Goal: Check status: Check status

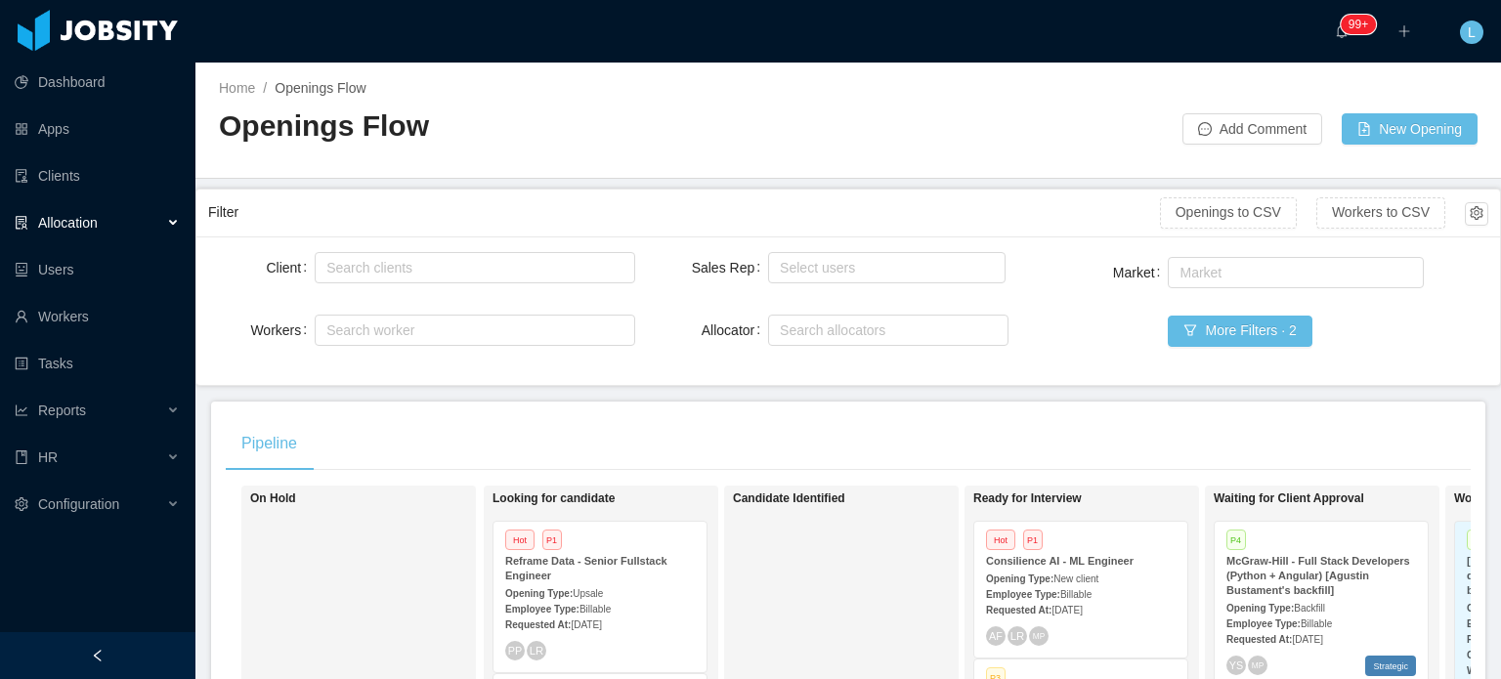
scroll to position [782, 0]
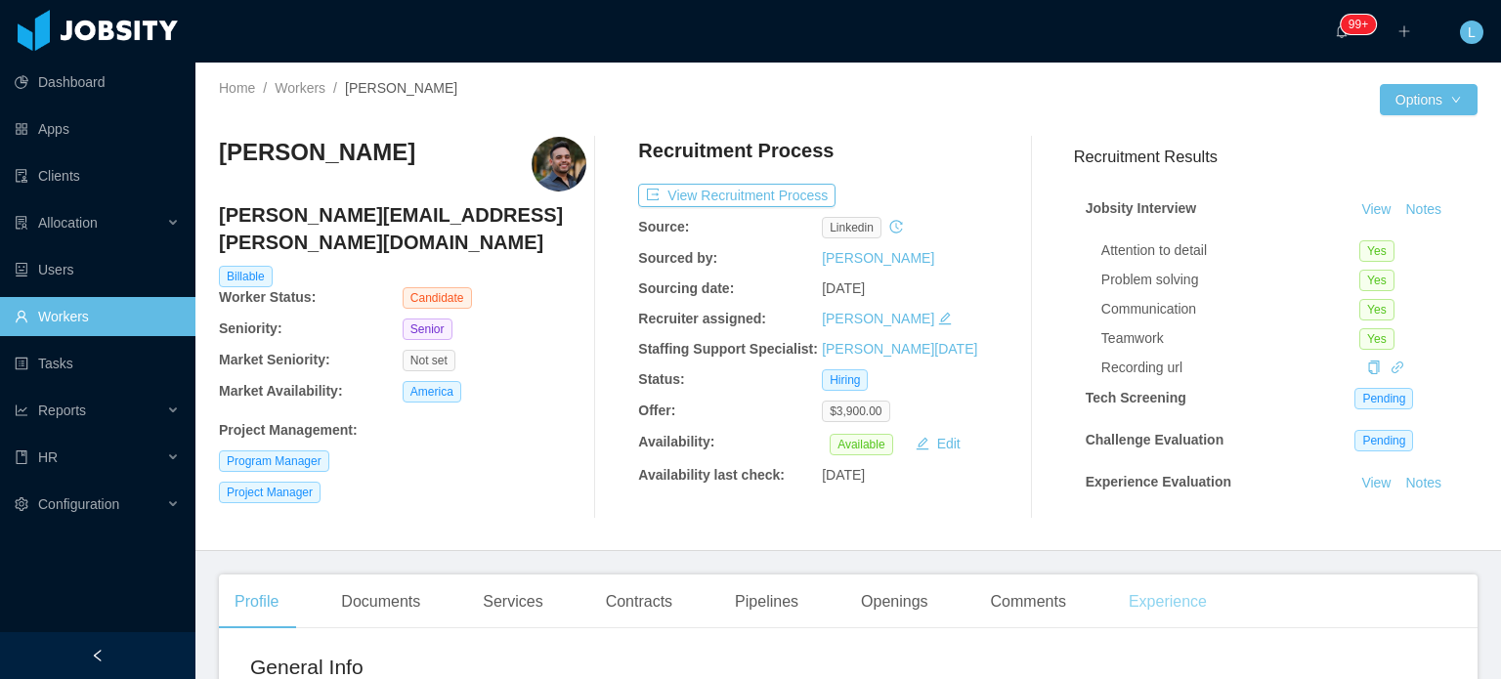
click at [1158, 596] on div "Experience" at bounding box center [1167, 602] width 109 height 55
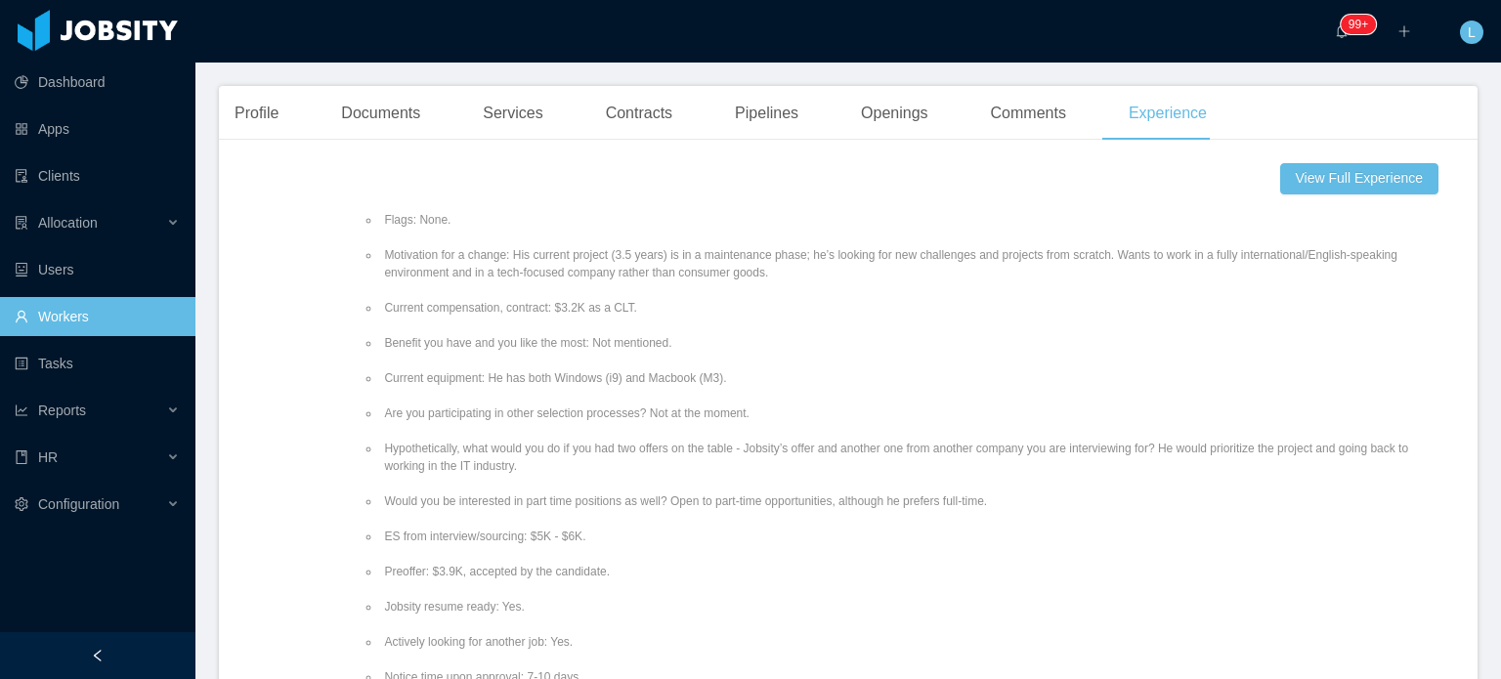
scroll to position [195, 0]
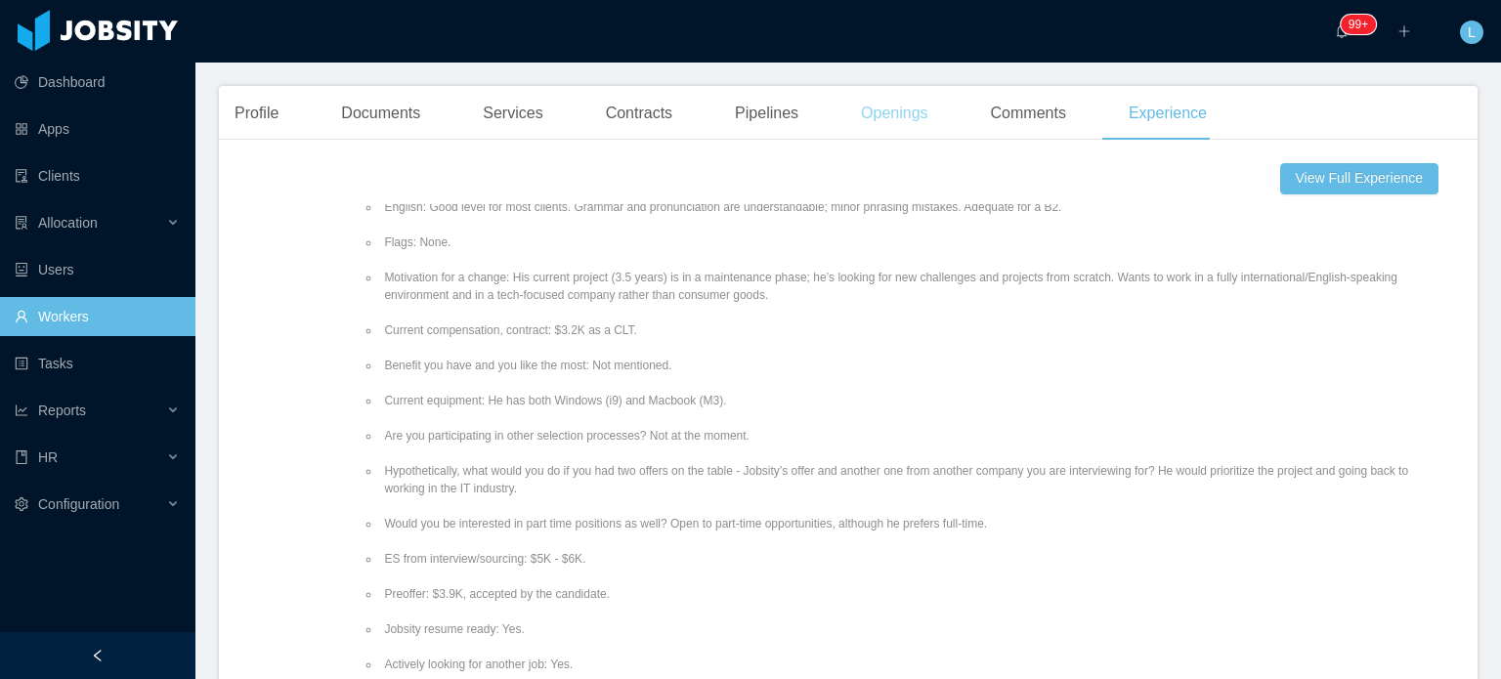
click at [920, 120] on div "Openings" at bounding box center [894, 113] width 99 height 55
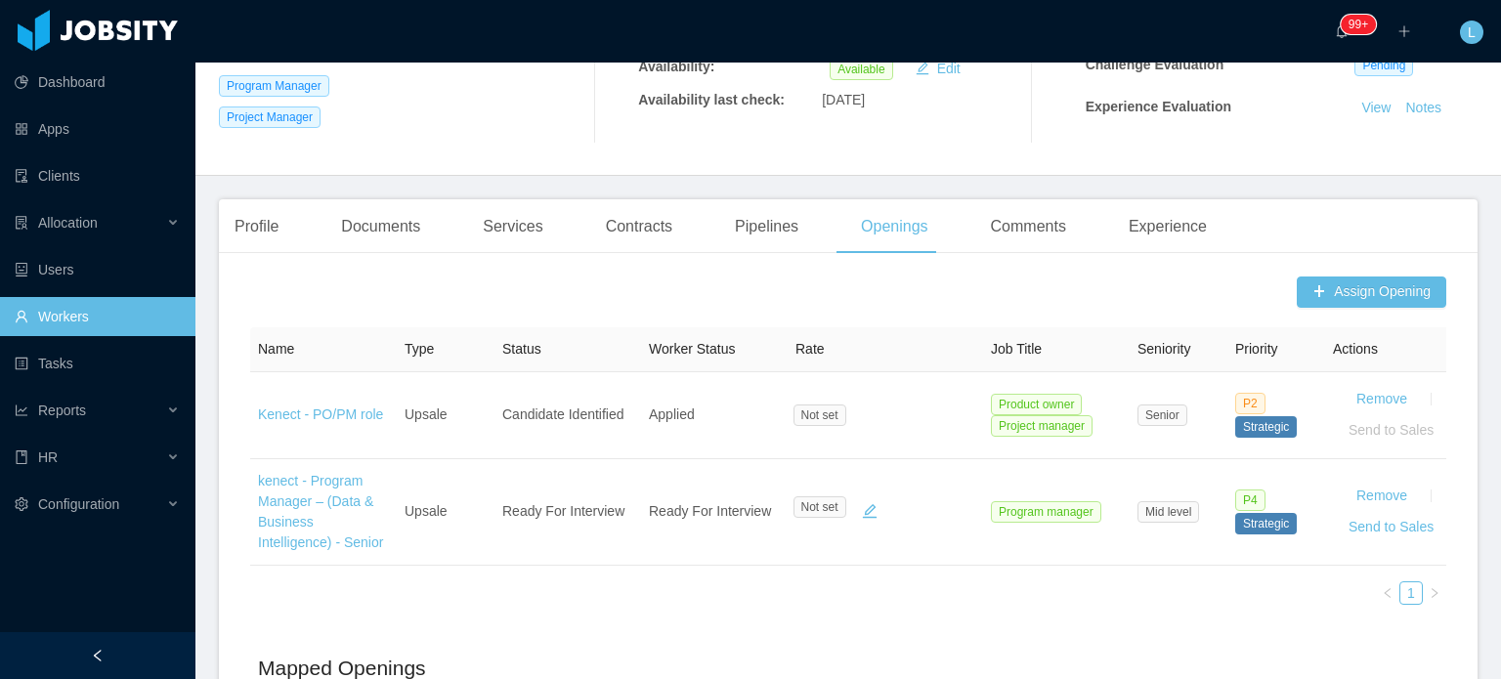
scroll to position [98, 0]
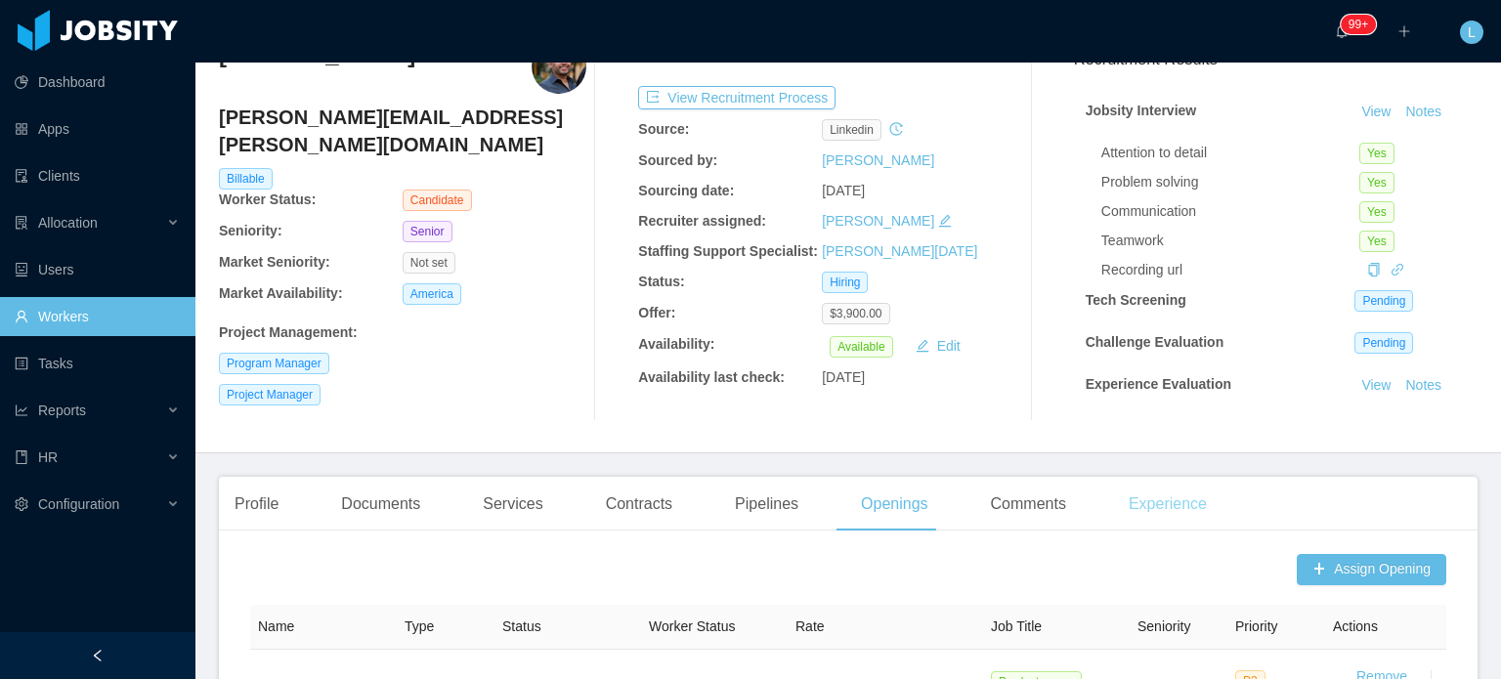
click at [1160, 502] on div "Experience" at bounding box center [1167, 504] width 109 height 55
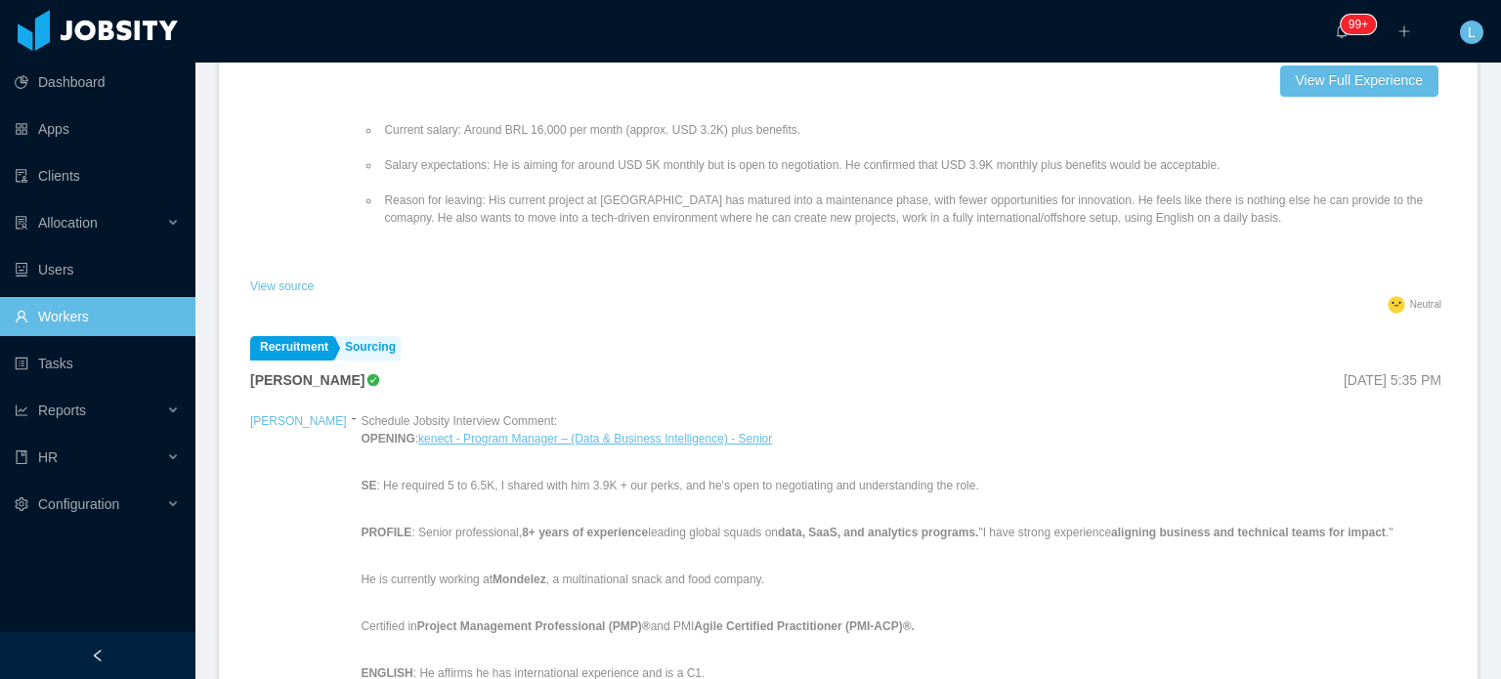
scroll to position [1075, 0]
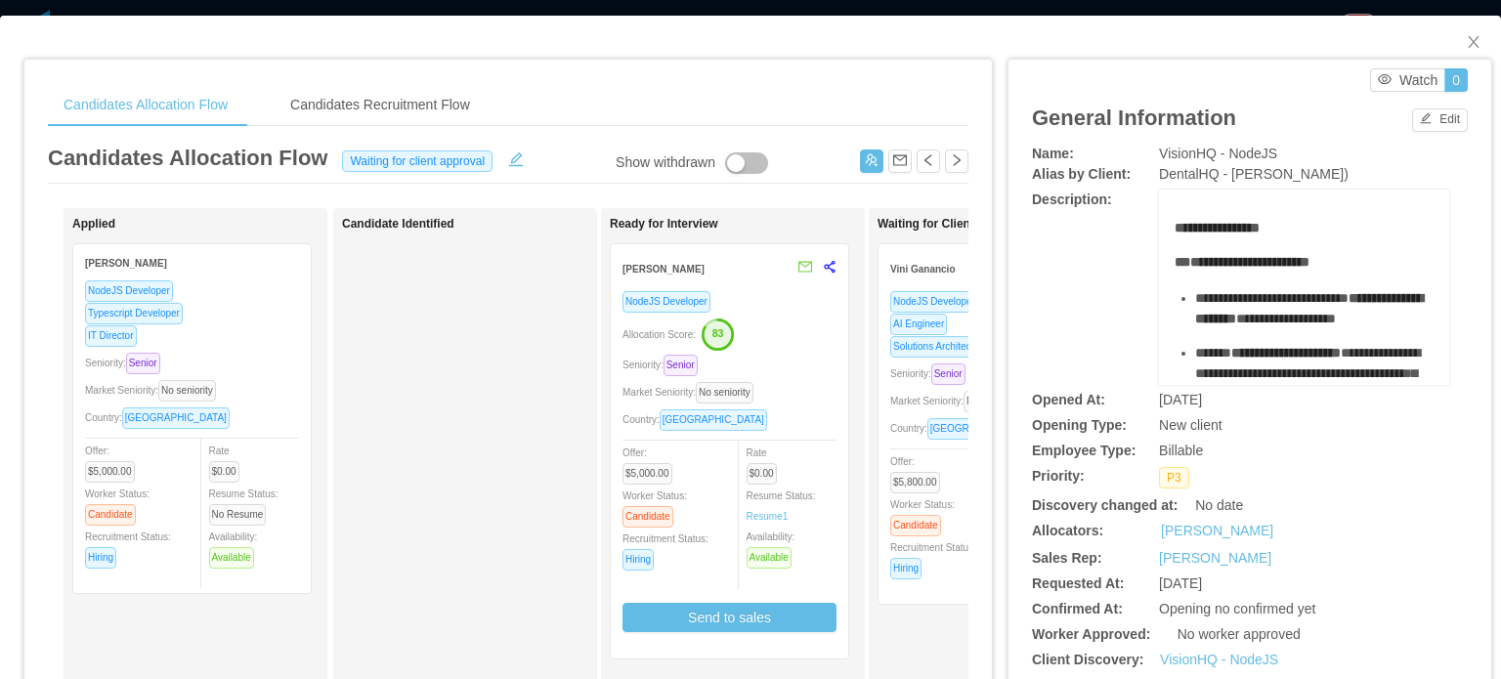
click at [909, 409] on div "Market Seniority: No seniority" at bounding box center [997, 401] width 214 height 22
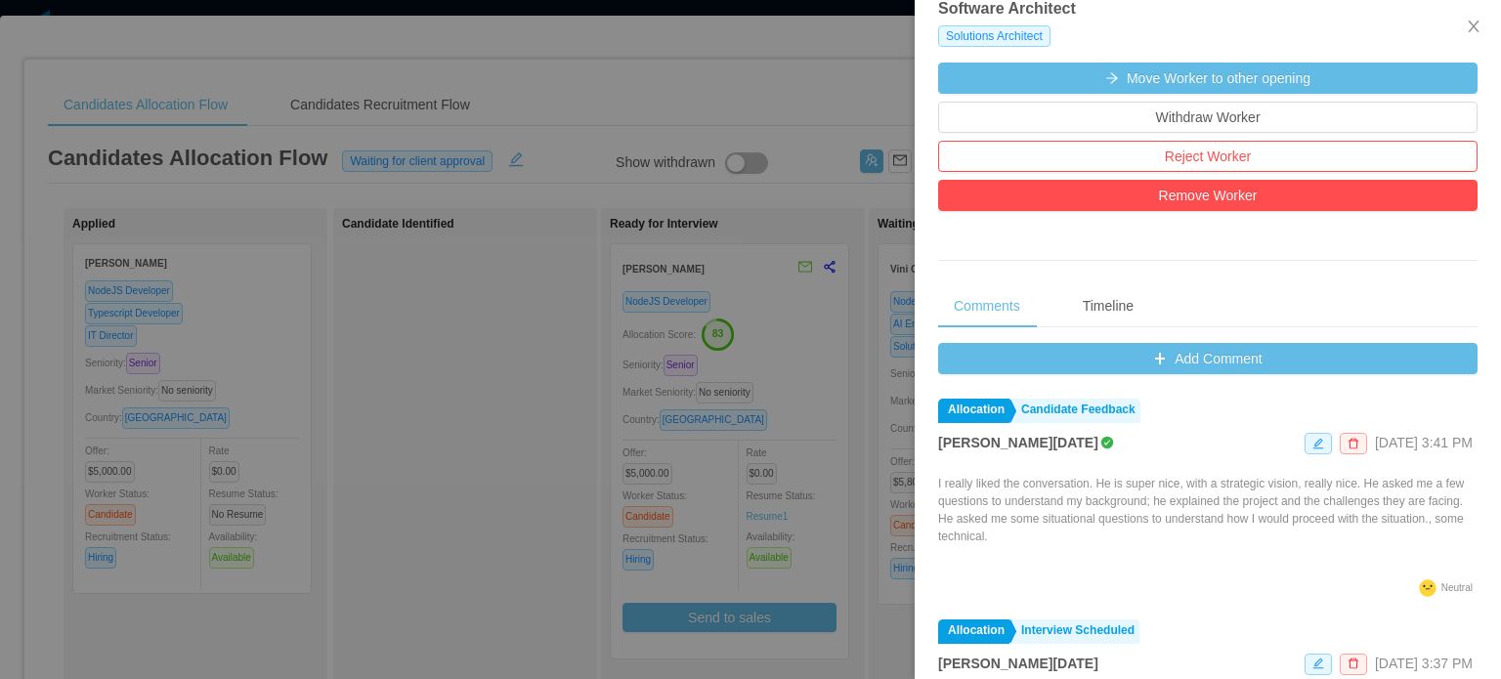
scroll to position [586, 0]
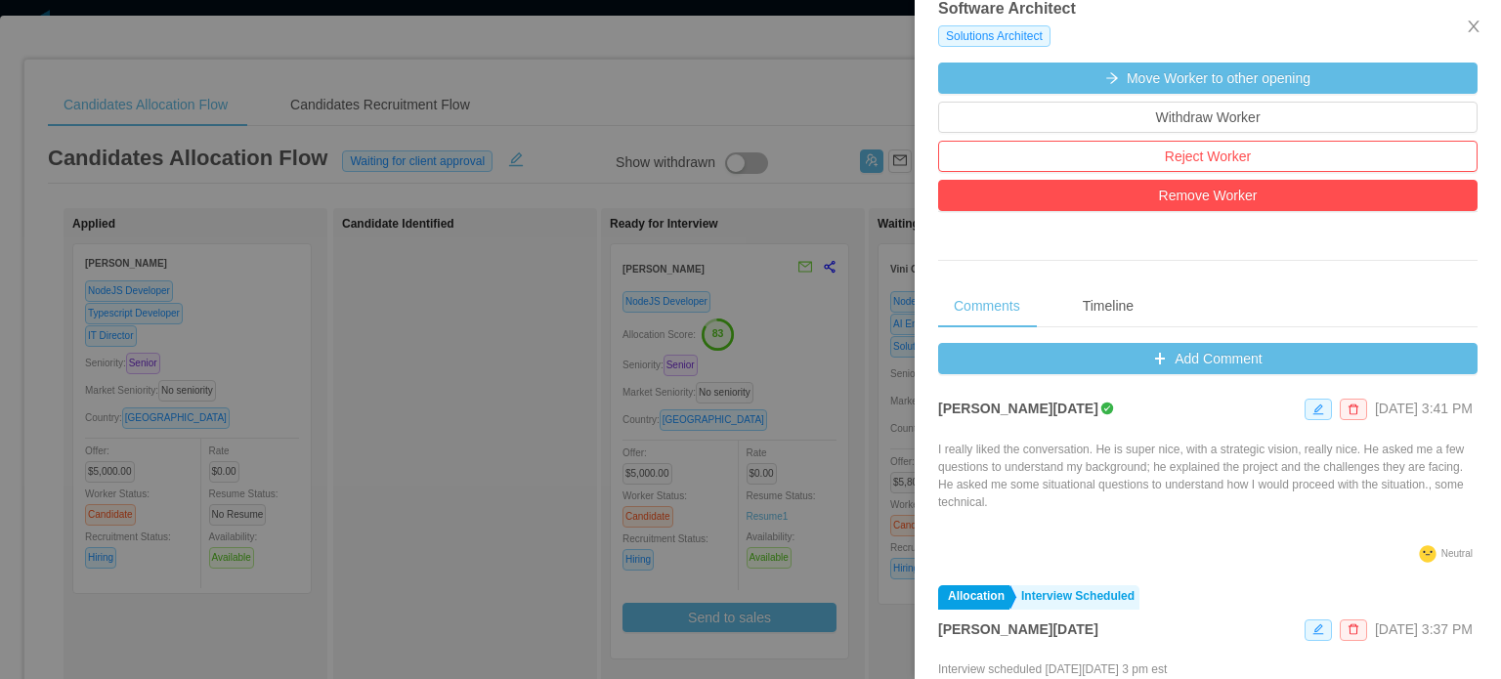
click at [854, 434] on div at bounding box center [750, 339] width 1501 height 679
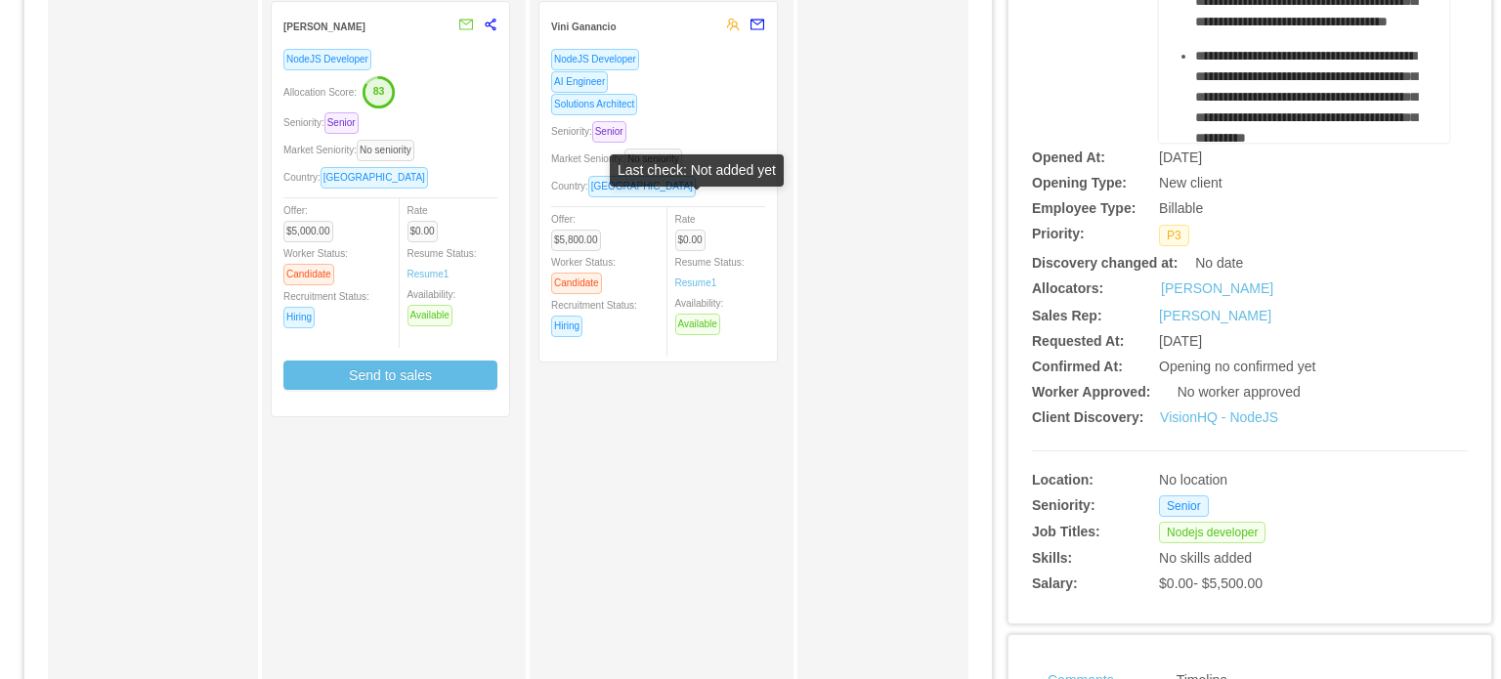
scroll to position [0, 0]
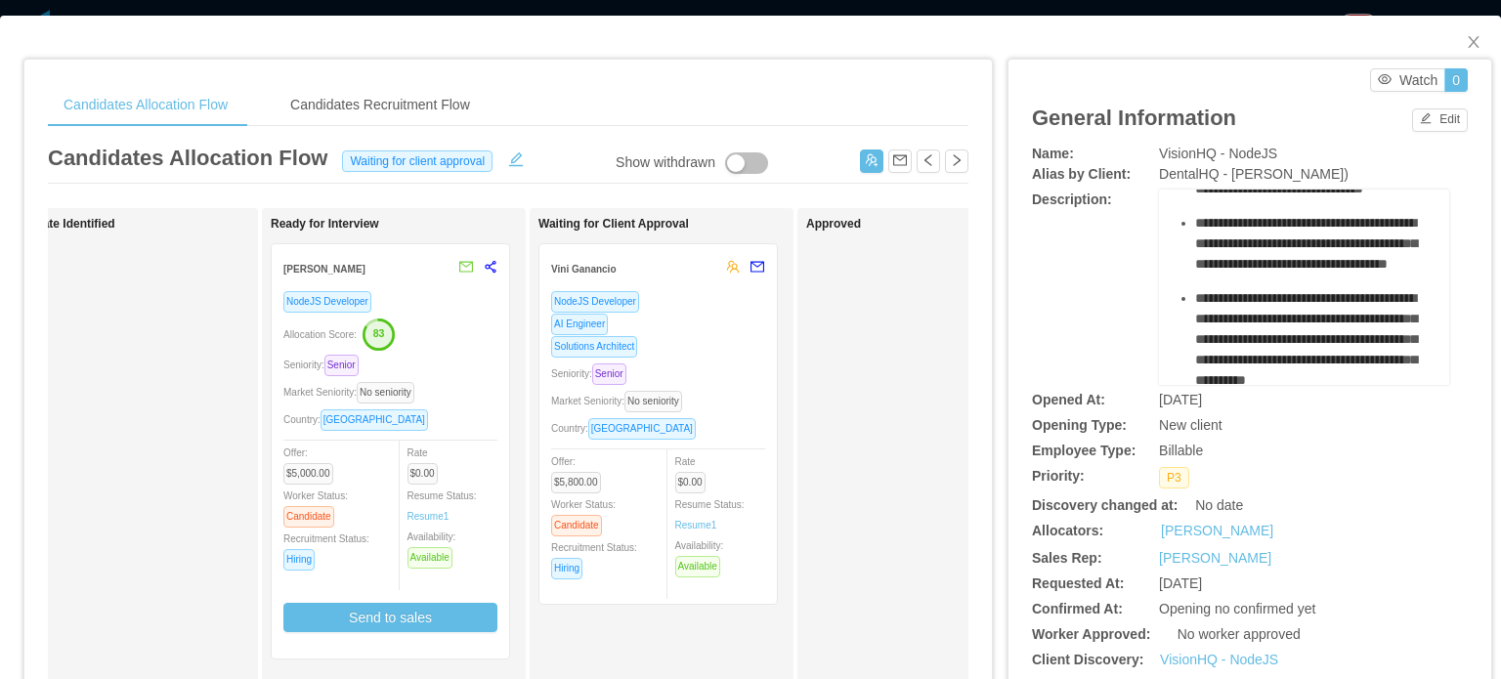
click at [722, 341] on div "Solutions Architect" at bounding box center [658, 346] width 214 height 22
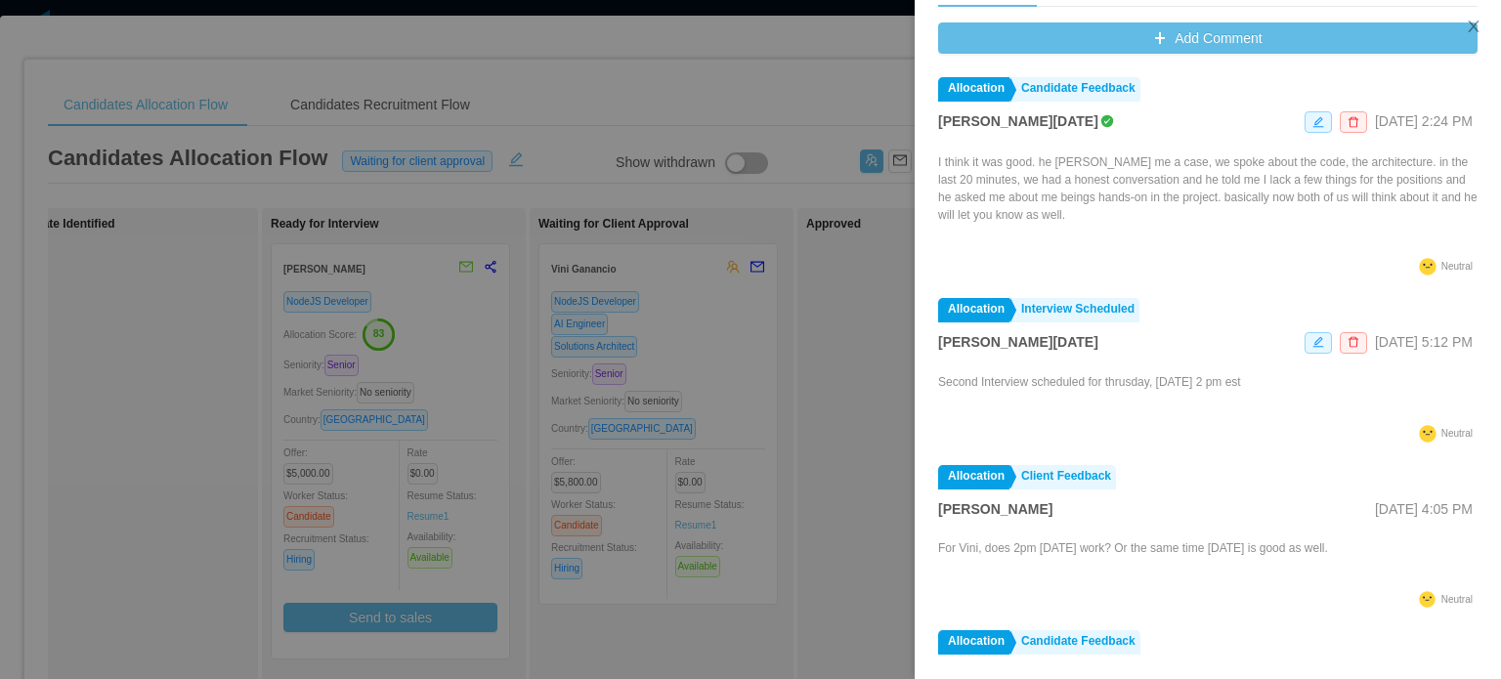
click at [884, 435] on div at bounding box center [750, 339] width 1501 height 679
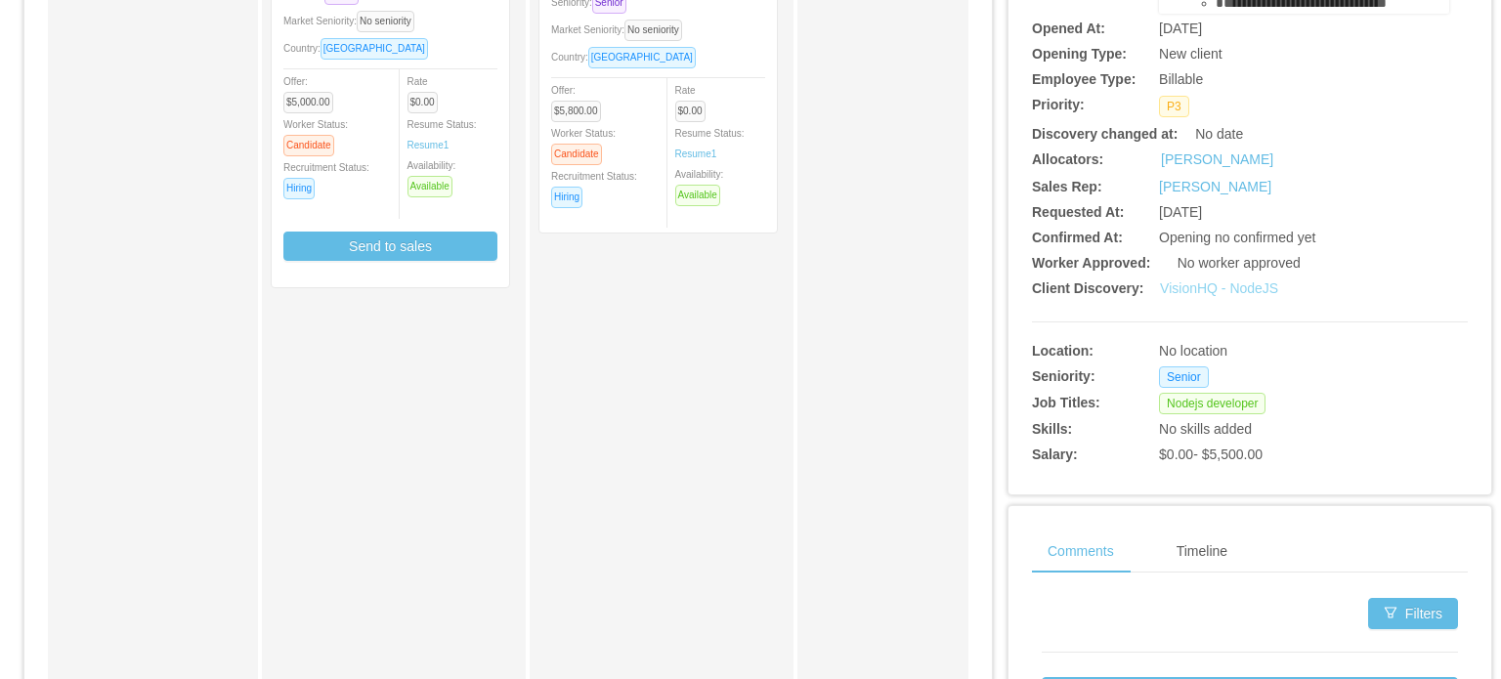
scroll to position [391, 0]
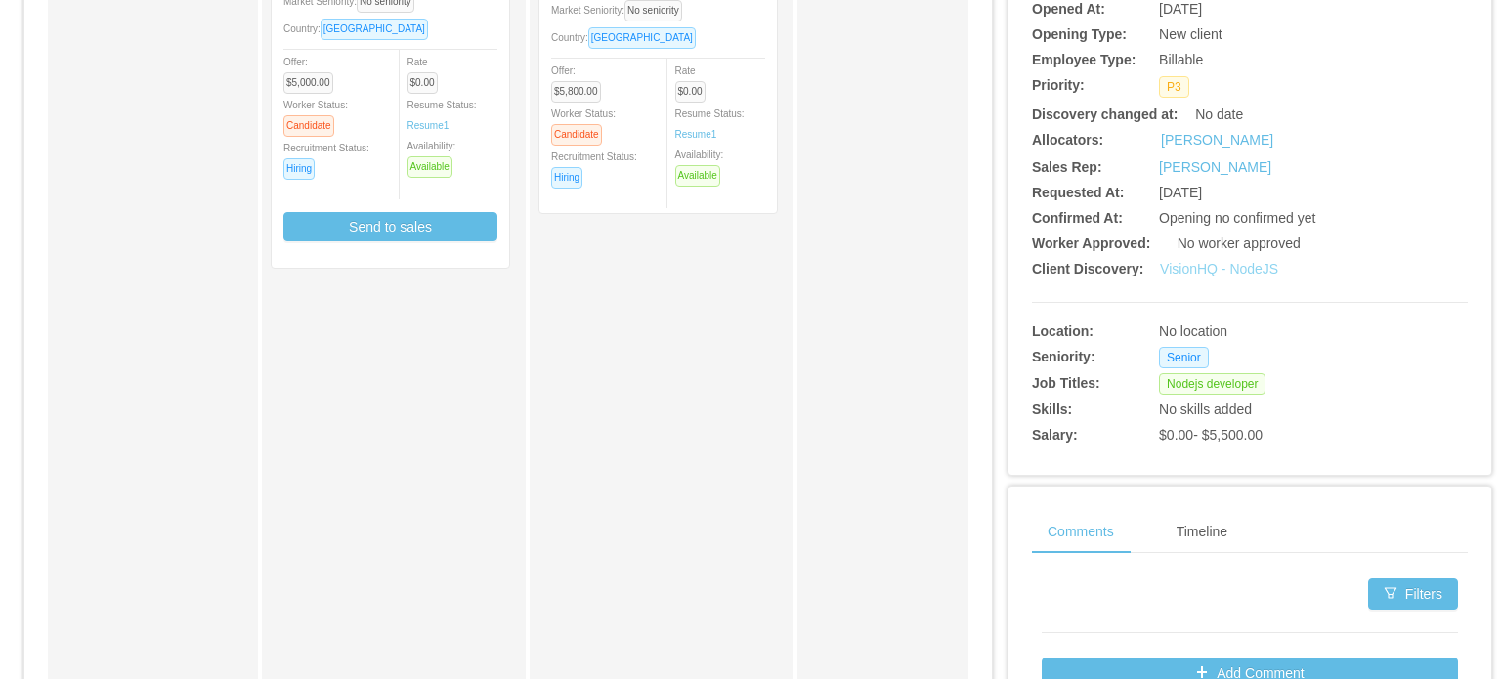
click at [1202, 271] on link "VisionHQ - NodeJS" at bounding box center [1219, 269] width 118 height 16
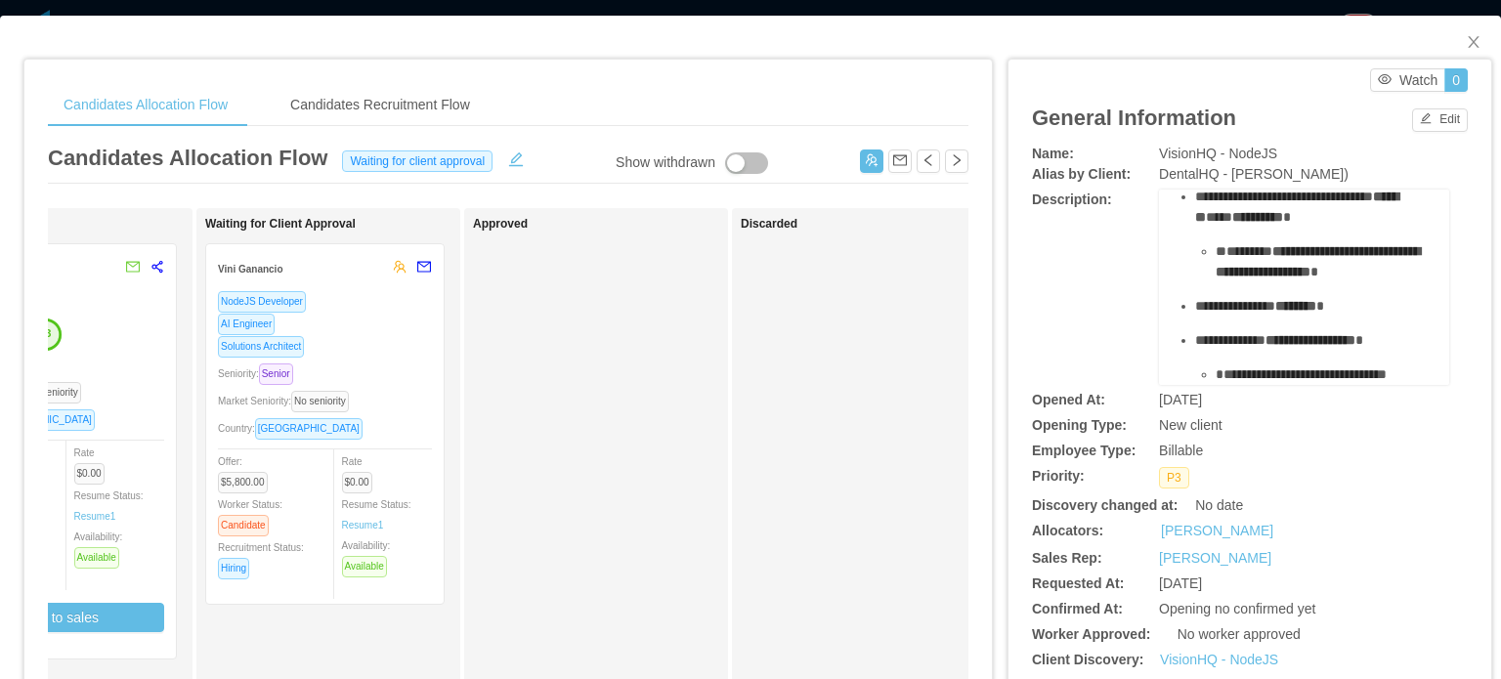
scroll to position [0, 0]
drag, startPoint x: 1461, startPoint y: 46, endPoint x: 1337, endPoint y: 186, distance: 186.9
click at [1468, 45] on icon "icon: close" at bounding box center [1473, 42] width 11 height 12
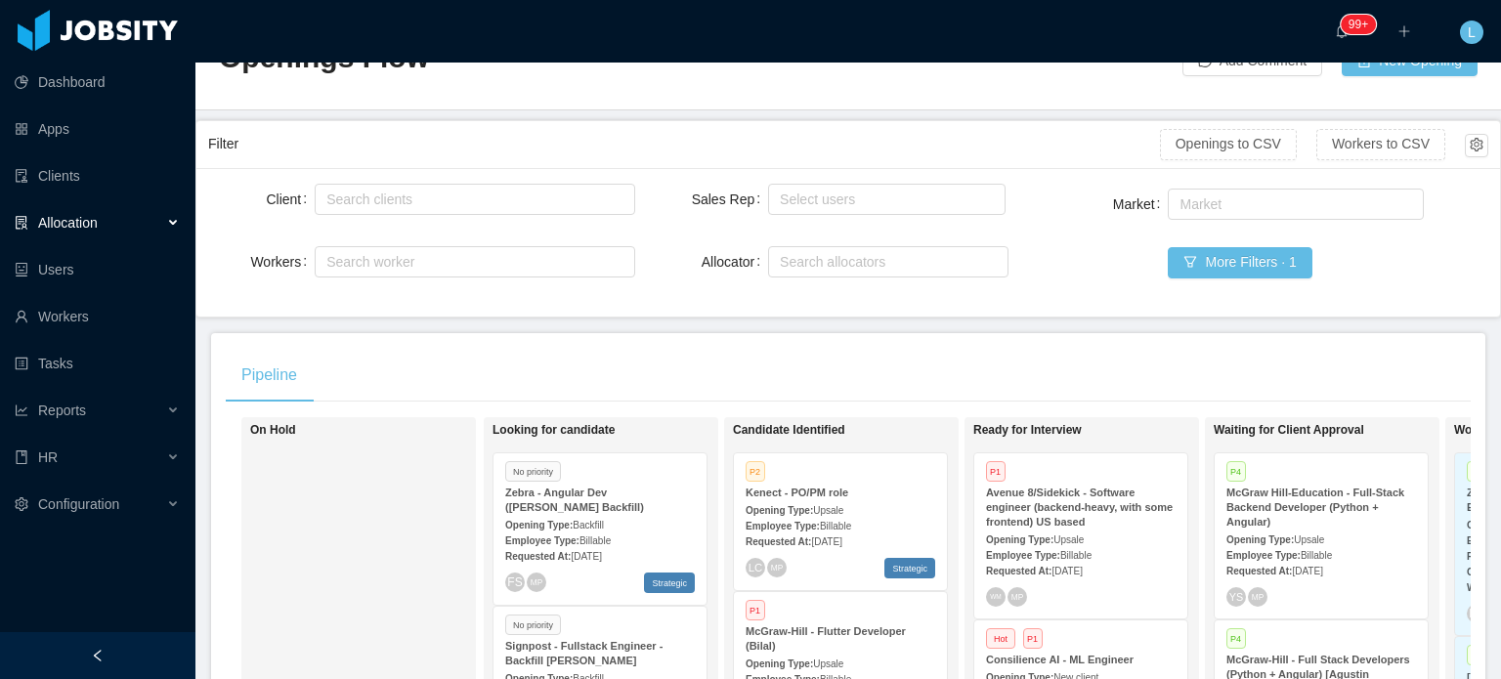
scroll to position [391, 0]
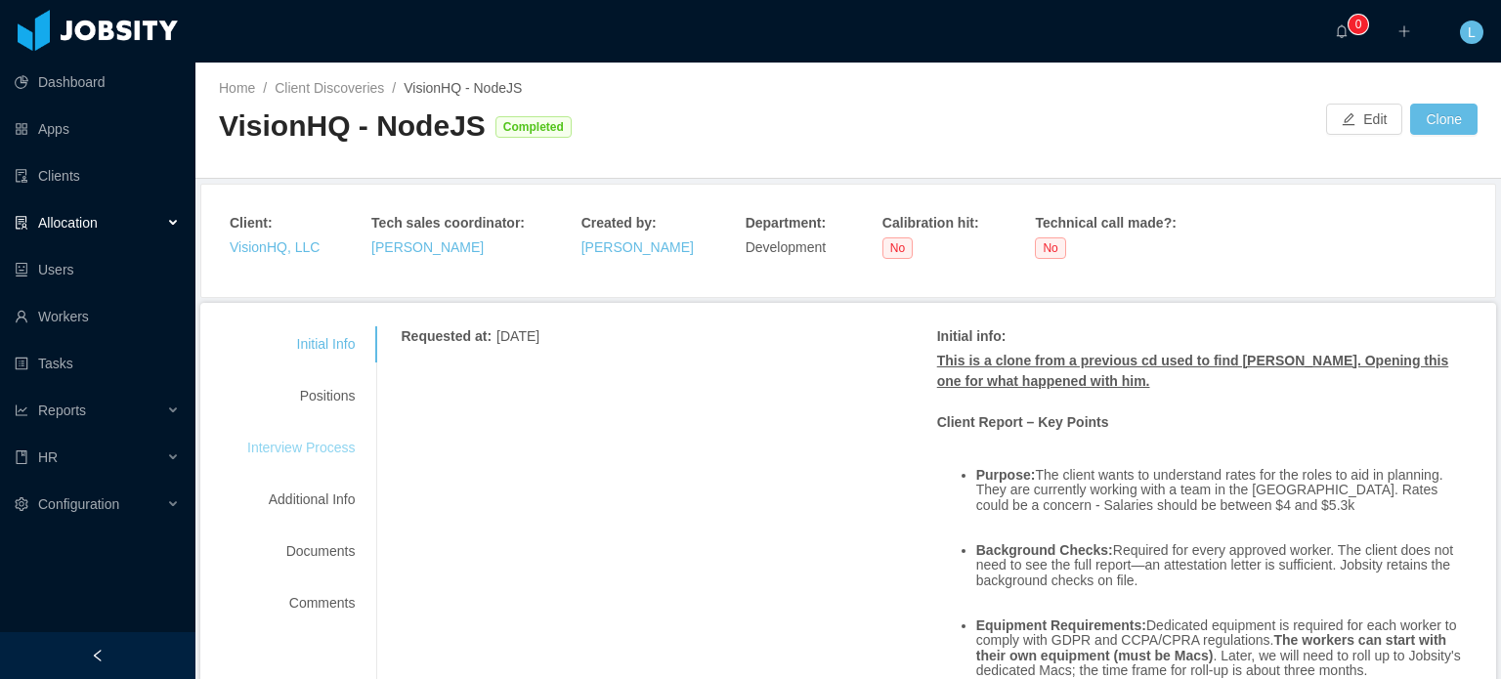
click at [304, 446] on div "Interview Process" at bounding box center [301, 448] width 154 height 36
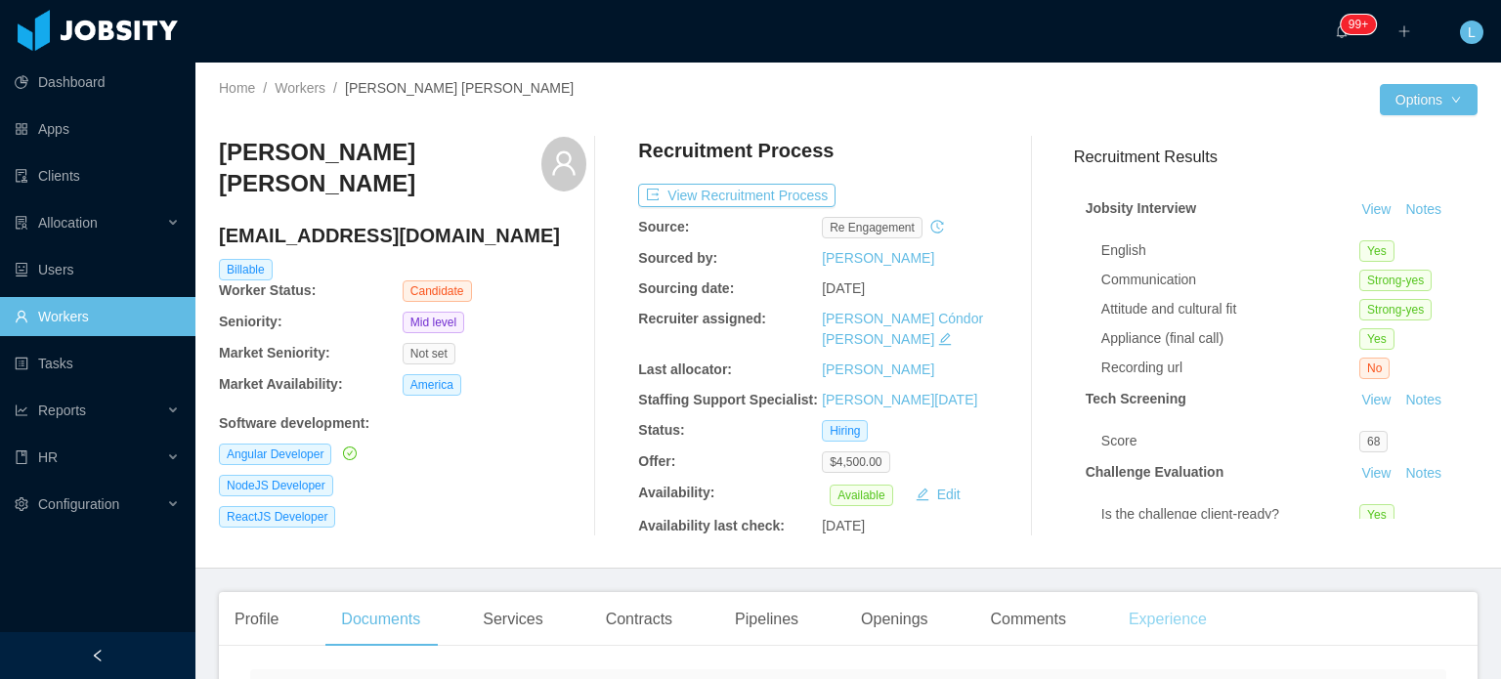
click at [1157, 597] on div "Experience" at bounding box center [1167, 619] width 109 height 55
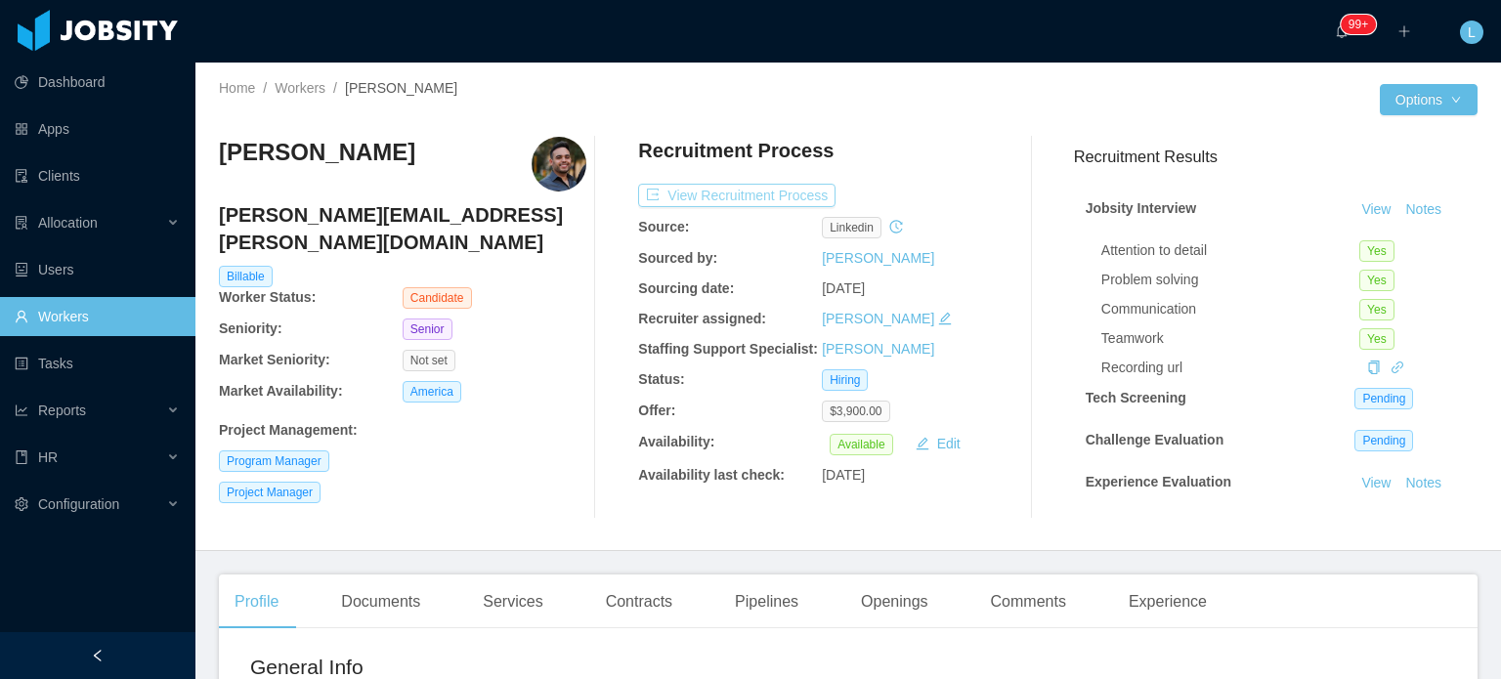
click at [772, 196] on button "View Recruitment Process" at bounding box center [736, 195] width 197 height 23
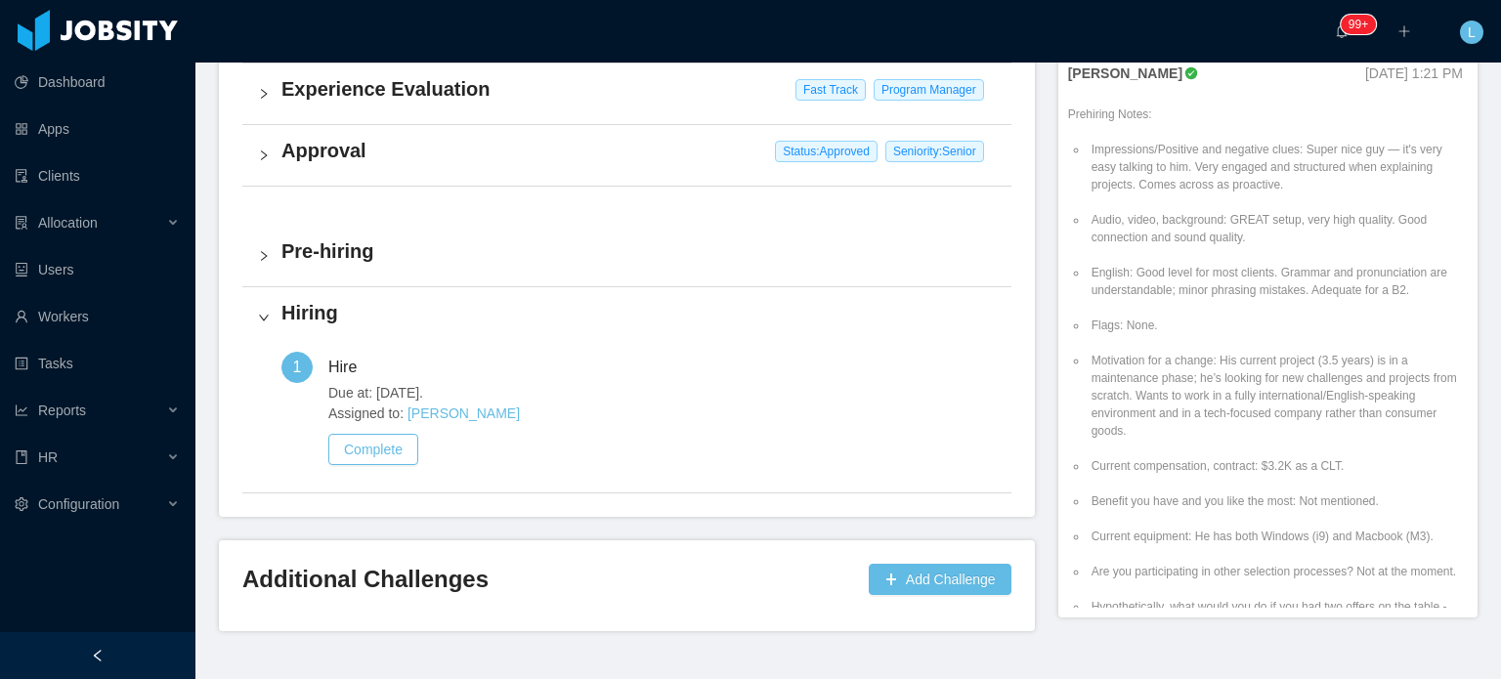
scroll to position [739, 0]
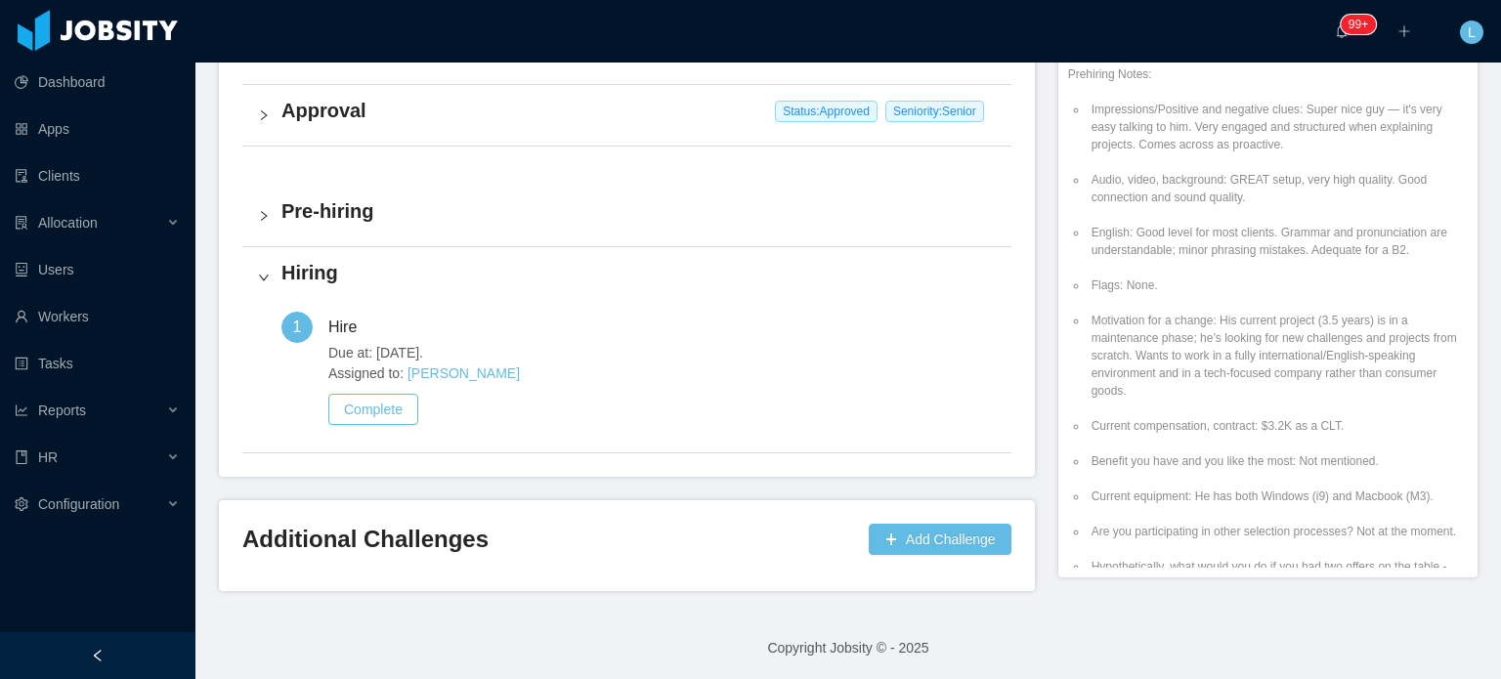
click at [403, 216] on h4 "Pre-hiring" at bounding box center [638, 210] width 714 height 27
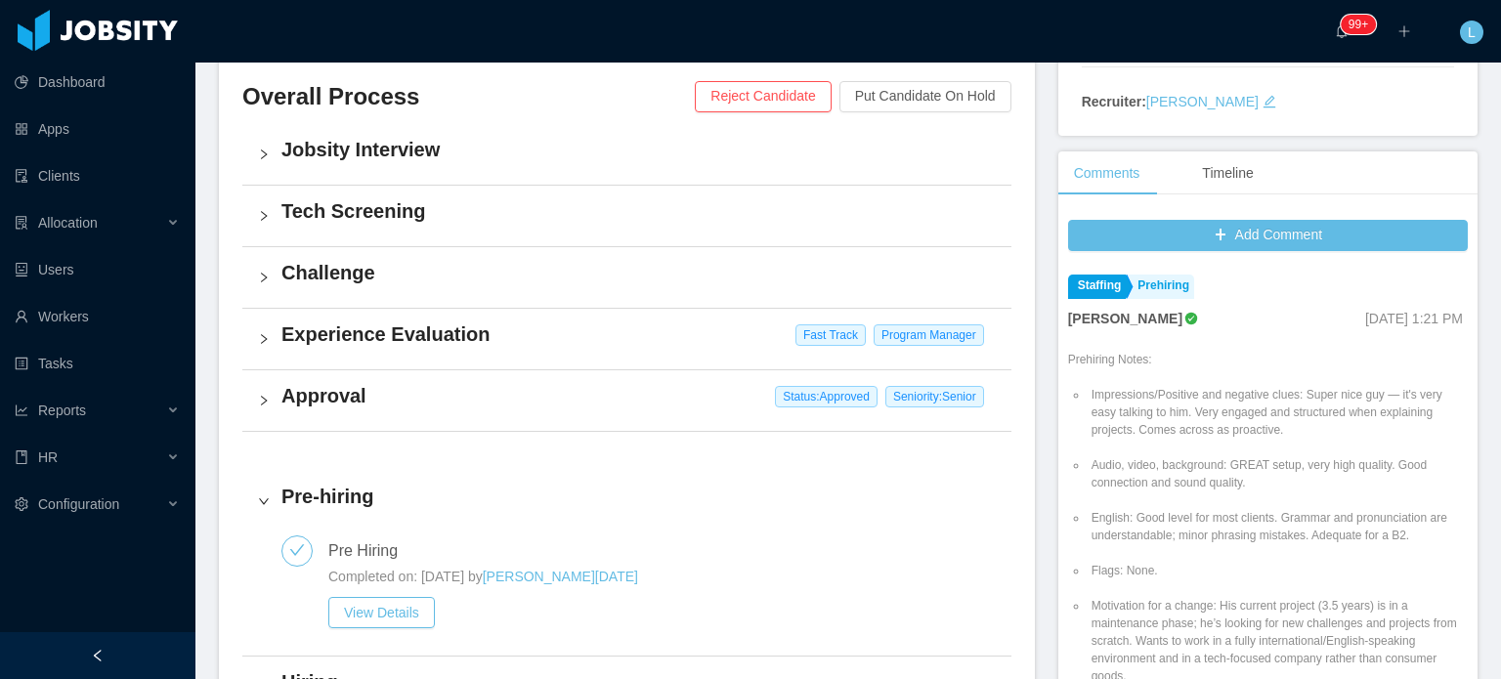
scroll to position [446, 0]
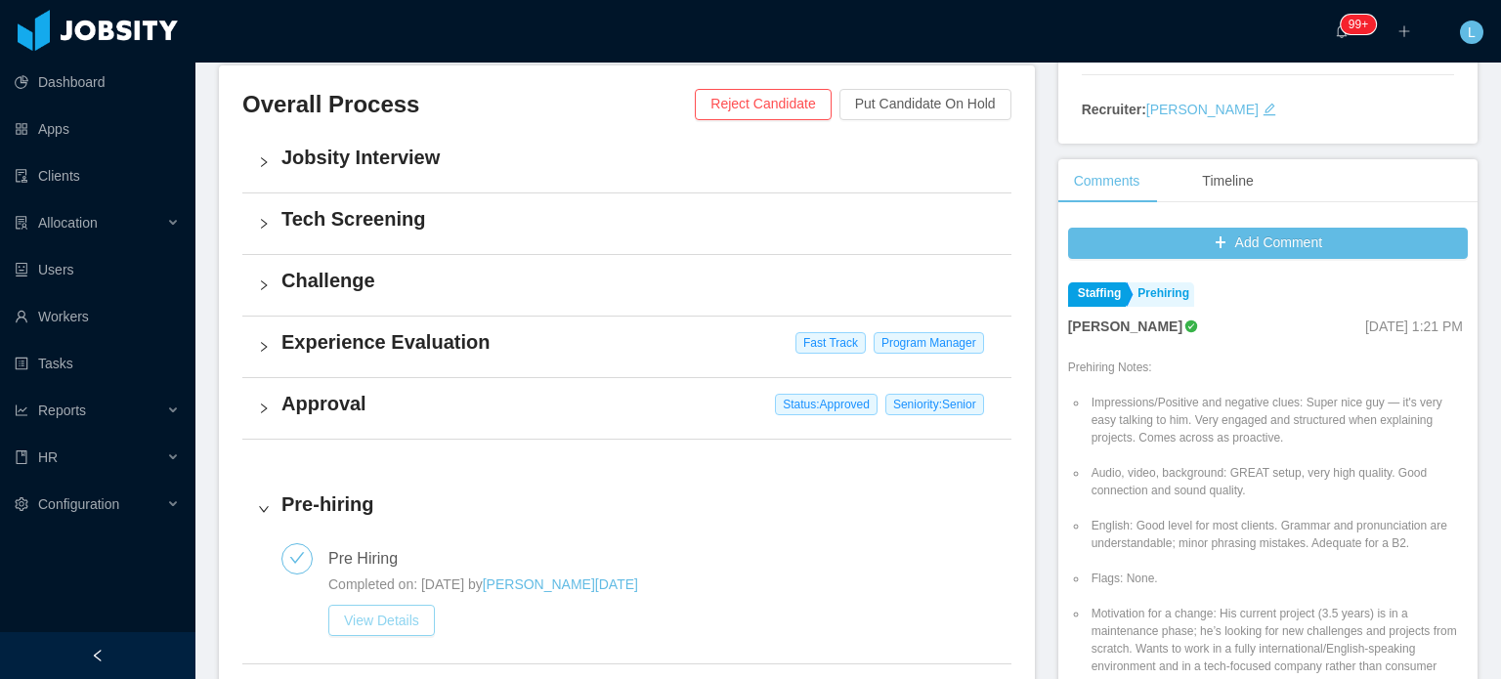
click at [406, 627] on button "View Details" at bounding box center [381, 620] width 107 height 31
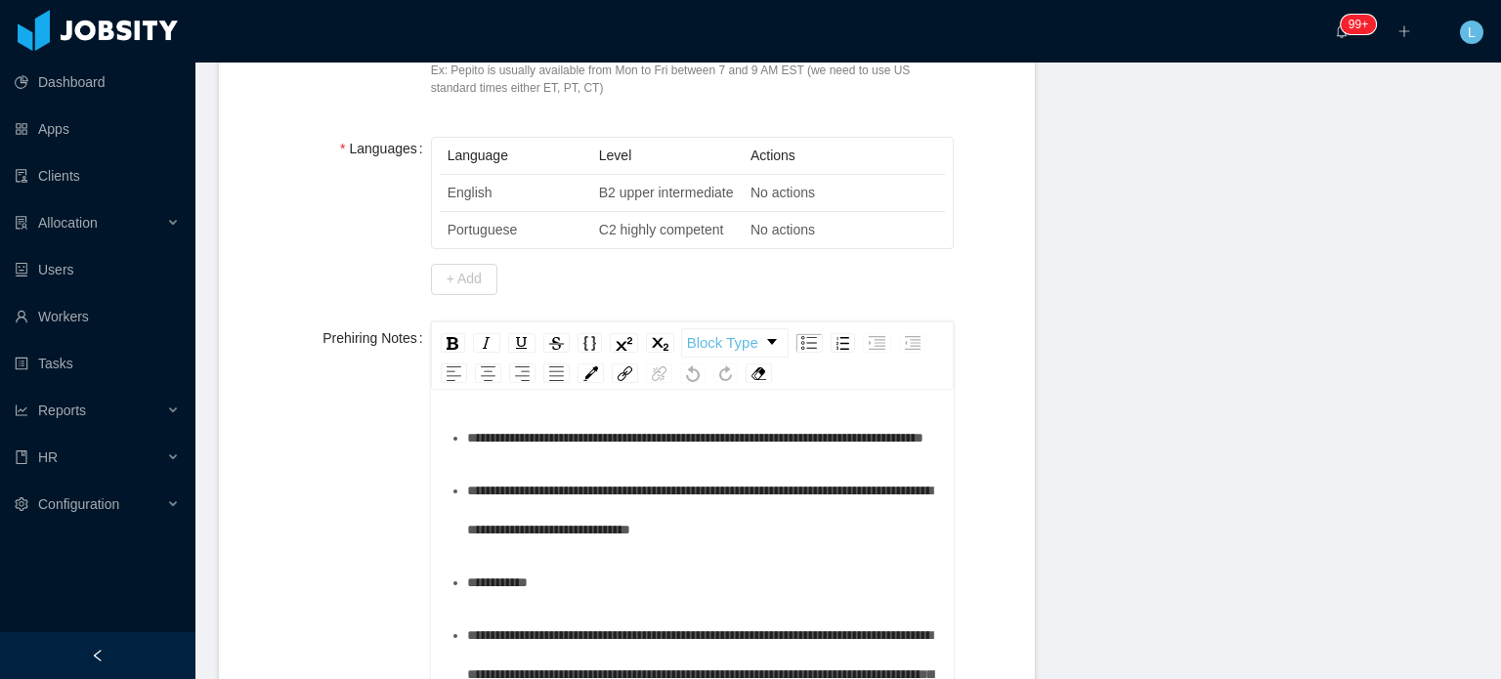
scroll to position [98, 0]
